Goal: Check status: Check status

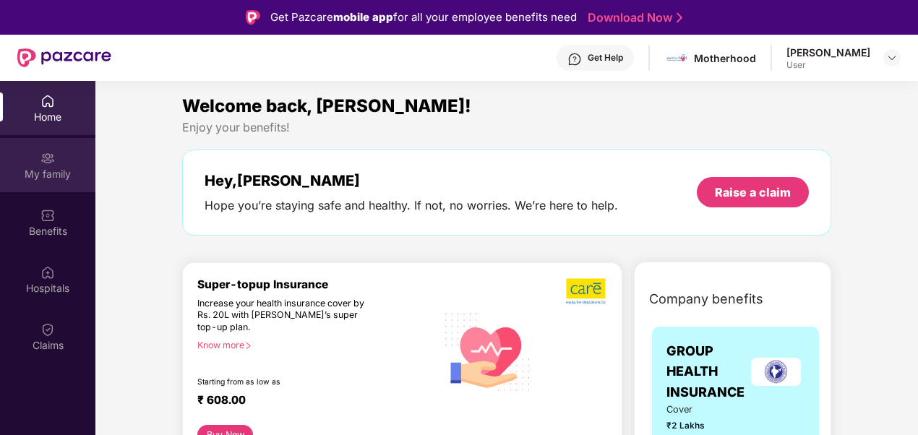
click at [65, 179] on div "My family" at bounding box center [47, 174] width 95 height 14
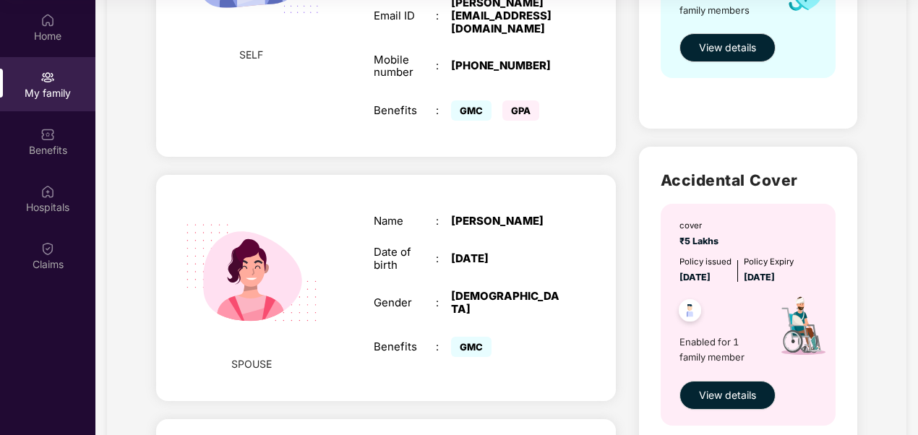
scroll to position [165, 0]
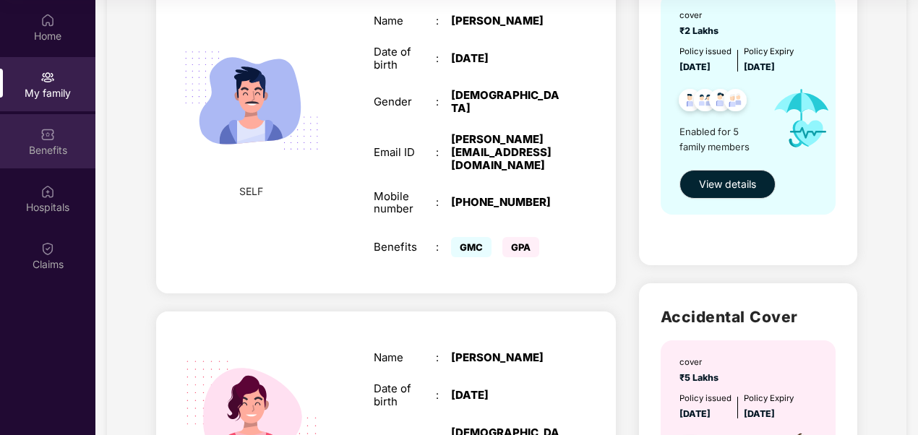
click at [30, 152] on div "Benefits" at bounding box center [47, 150] width 95 height 14
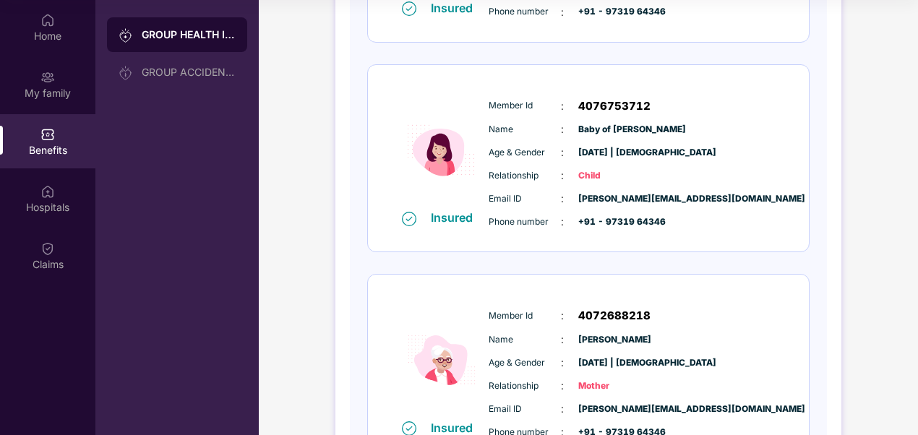
scroll to position [786, 0]
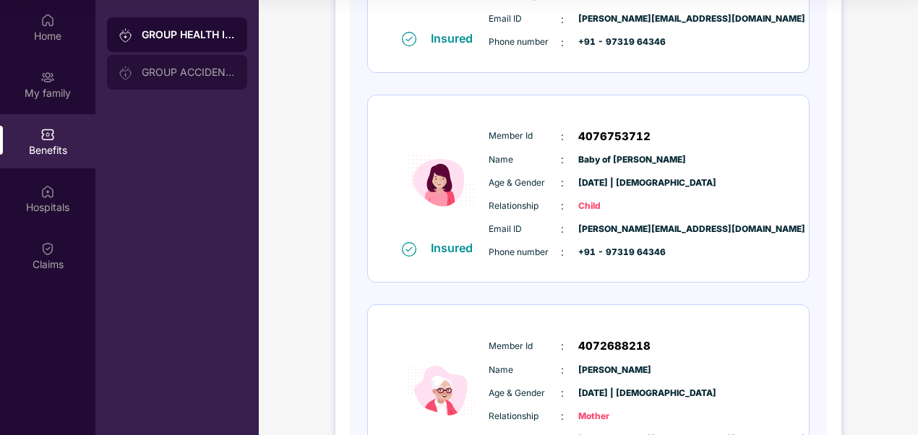
click at [181, 75] on div "GROUP ACCIDENTAL INSURANCE" at bounding box center [189, 72] width 94 height 12
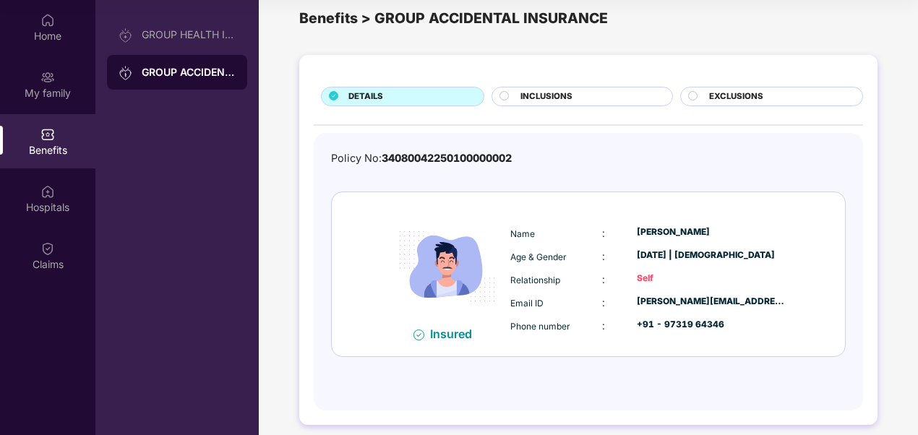
scroll to position [32, 0]
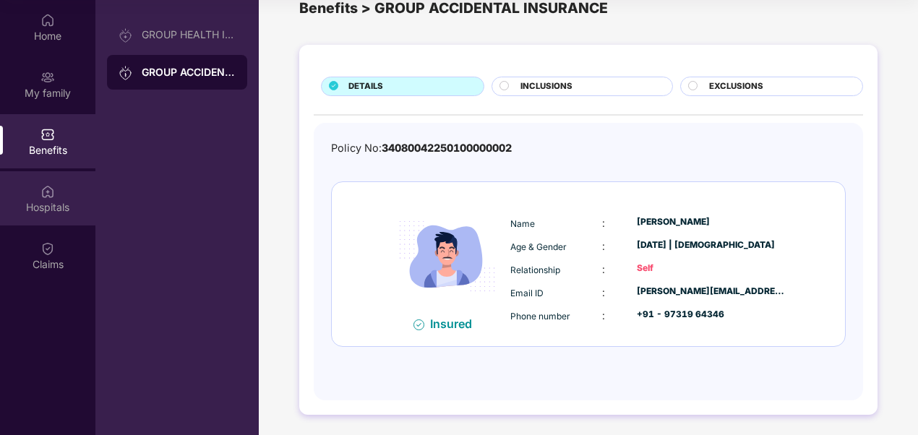
click at [51, 198] on img at bounding box center [47, 191] width 14 height 14
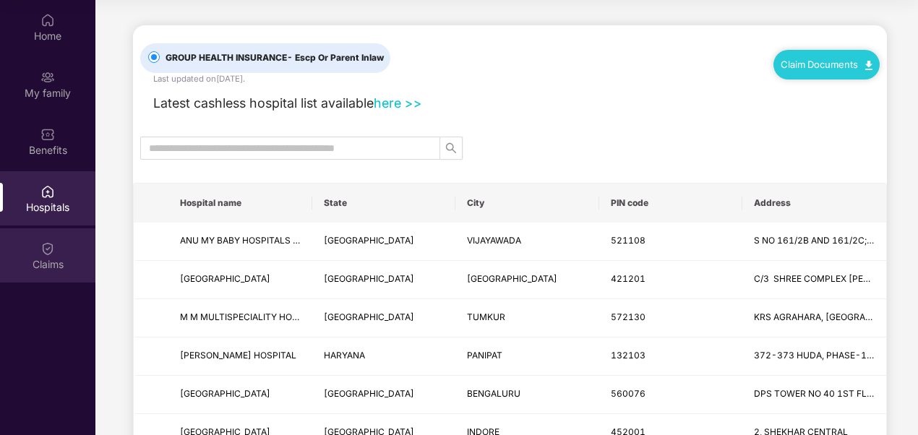
click at [55, 246] on div "Claims" at bounding box center [47, 255] width 95 height 54
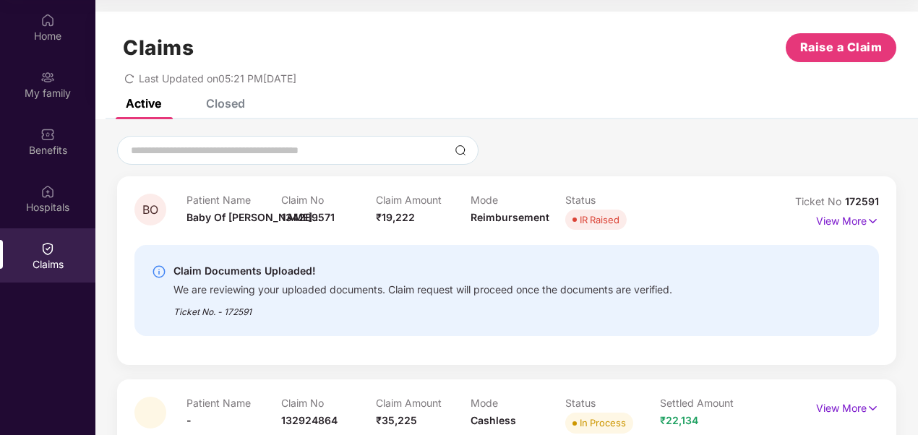
scroll to position [35, 0]
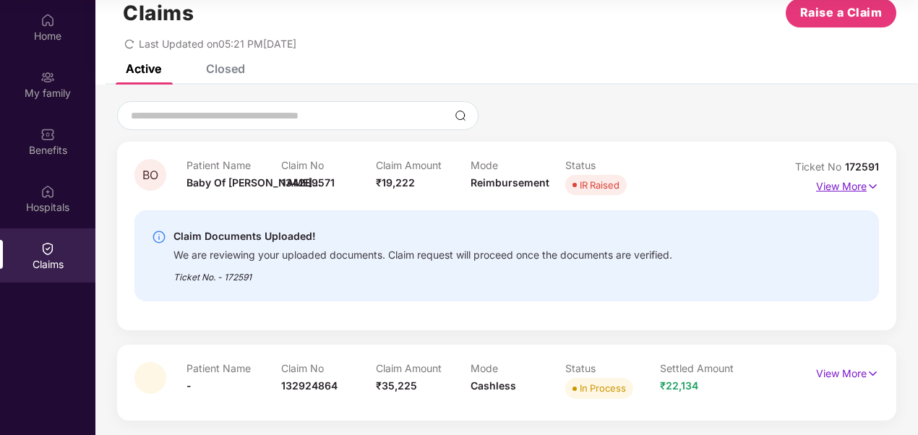
click at [870, 189] on img at bounding box center [872, 187] width 12 height 16
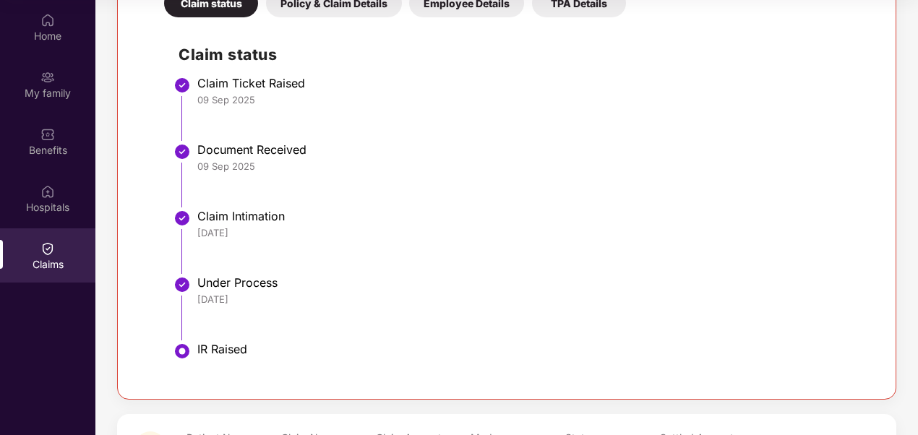
scroll to position [525, 0]
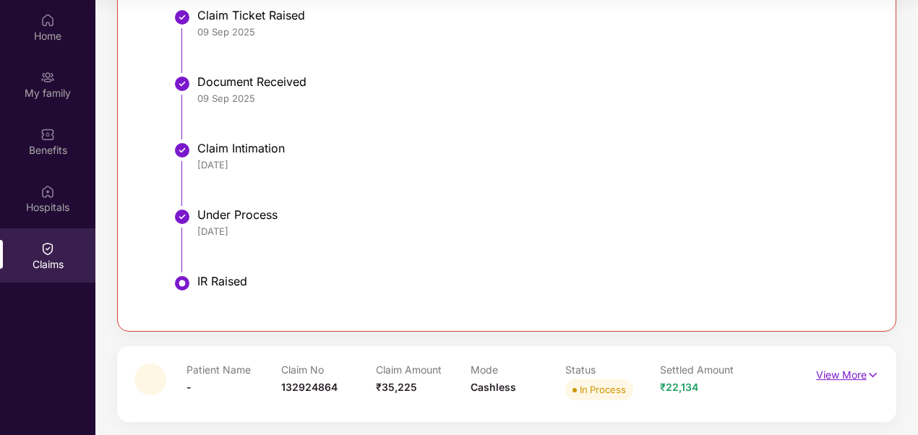
click at [872, 374] on img at bounding box center [872, 375] width 12 height 16
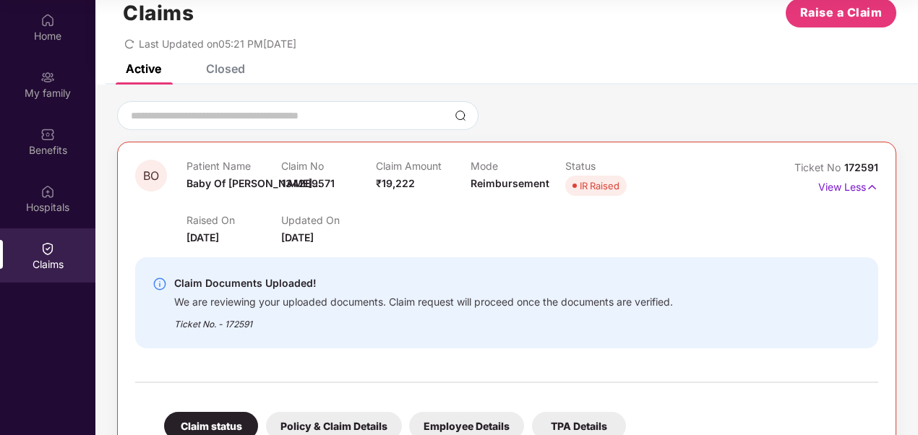
scroll to position [0, 0]
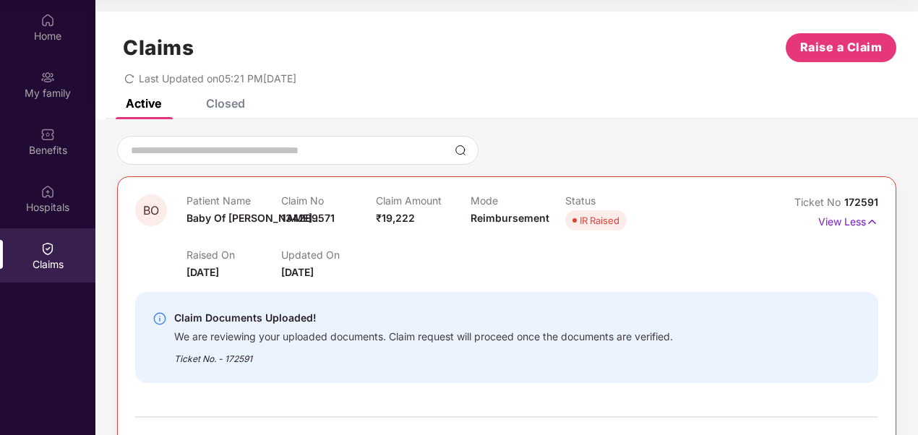
click at [226, 107] on div "Closed" at bounding box center [225, 103] width 39 height 14
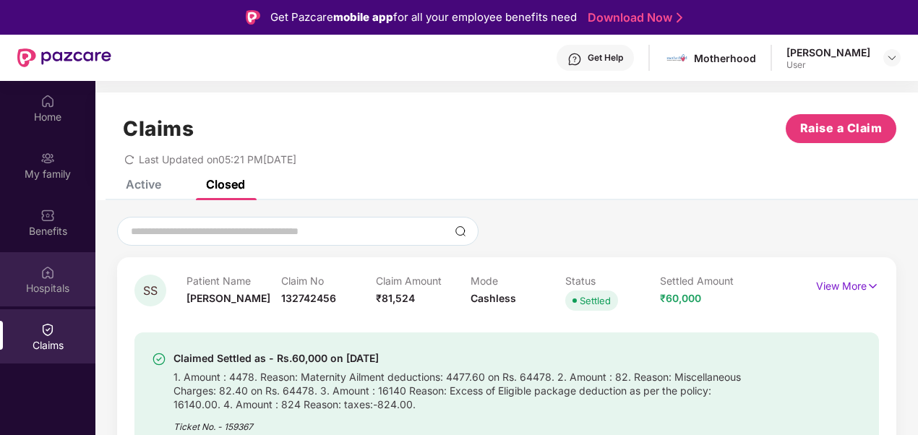
click at [47, 272] on img at bounding box center [47, 272] width 14 height 14
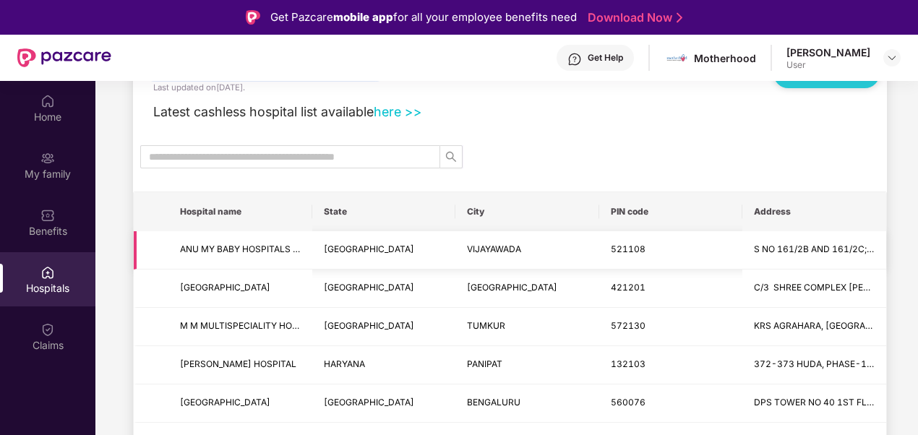
scroll to position [145, 0]
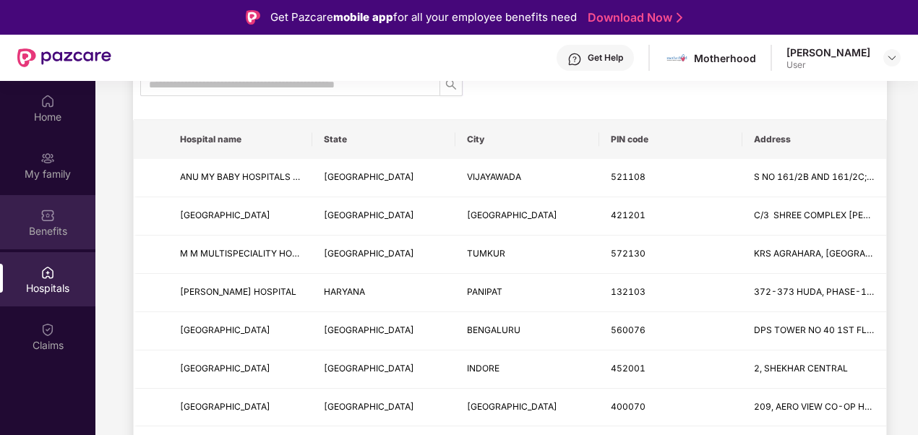
click at [53, 220] on img at bounding box center [47, 215] width 14 height 14
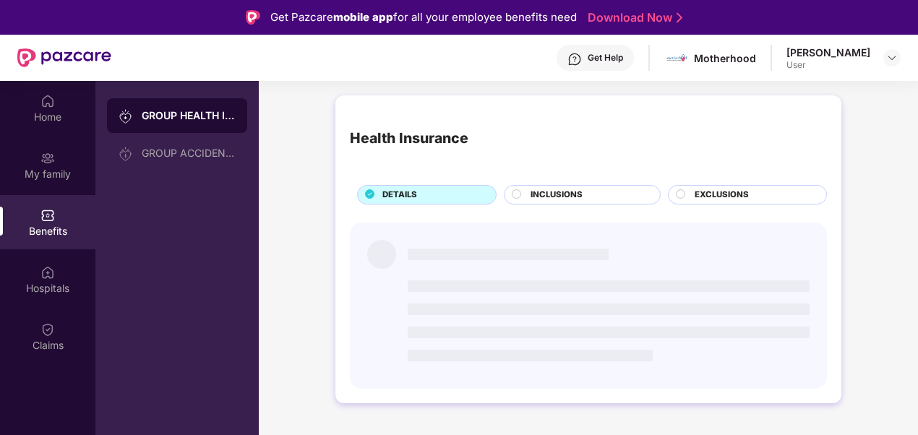
scroll to position [0, 0]
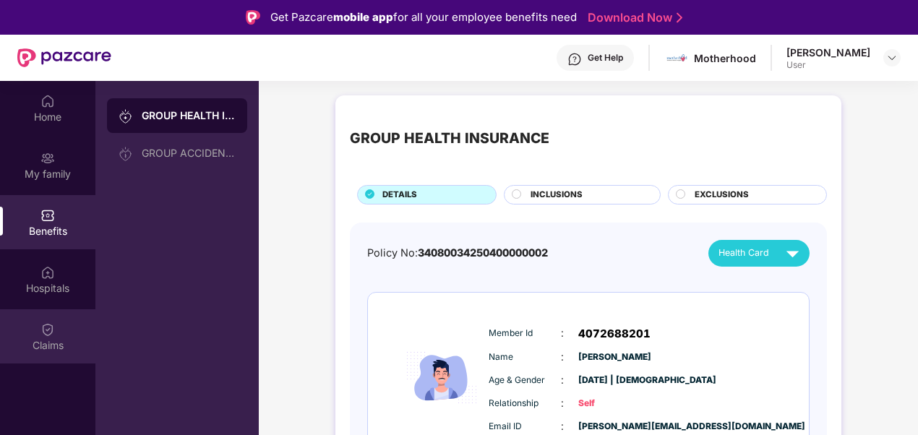
click at [39, 327] on div "Claims" at bounding box center [47, 336] width 95 height 54
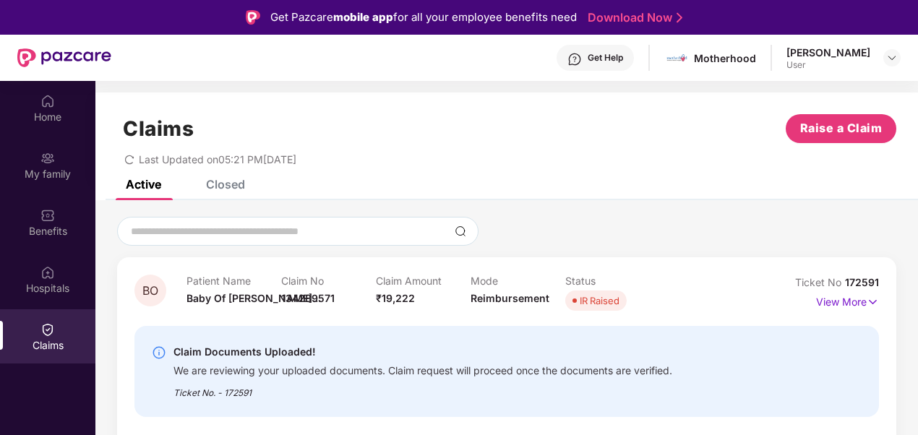
scroll to position [35, 0]
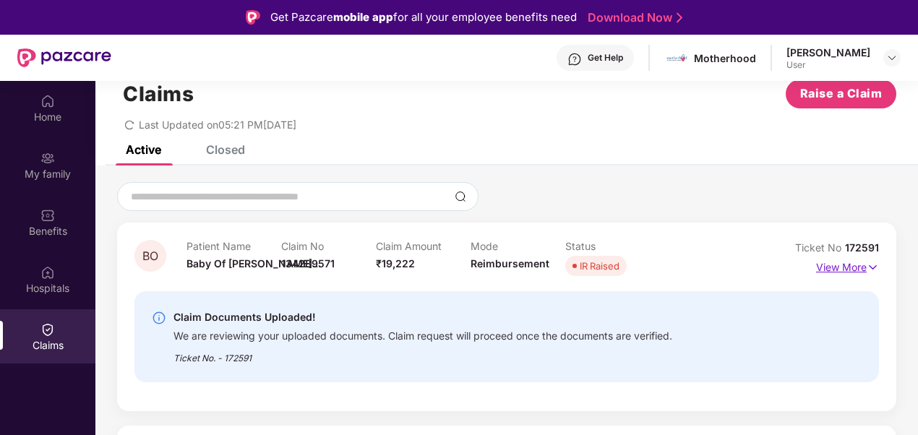
click at [869, 266] on img at bounding box center [872, 267] width 12 height 16
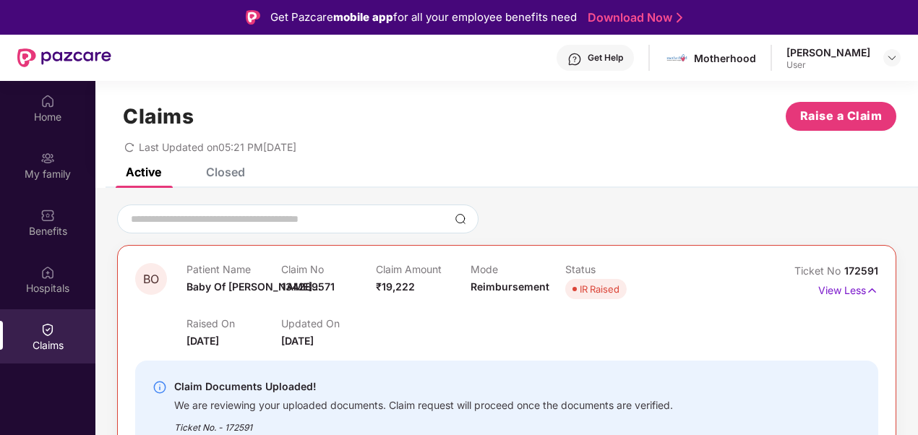
scroll to position [0, 0]
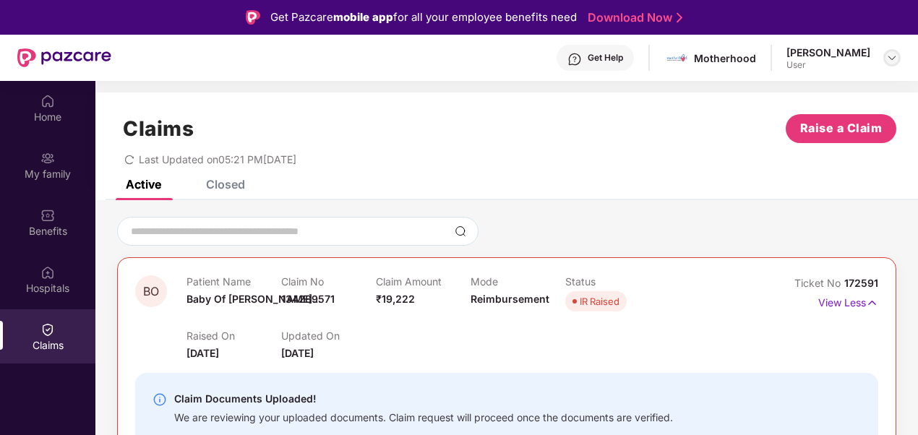
click at [896, 59] on img at bounding box center [892, 58] width 12 height 12
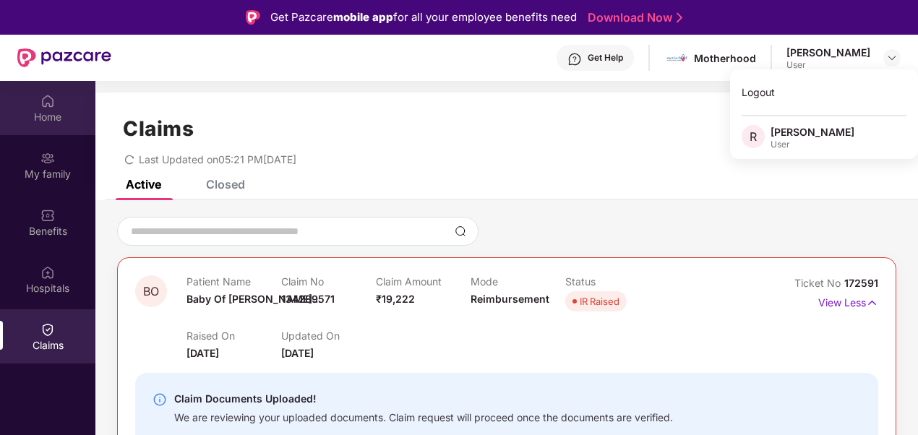
click at [60, 110] on div "Home" at bounding box center [47, 117] width 95 height 14
